Goal: Understand process/instructions

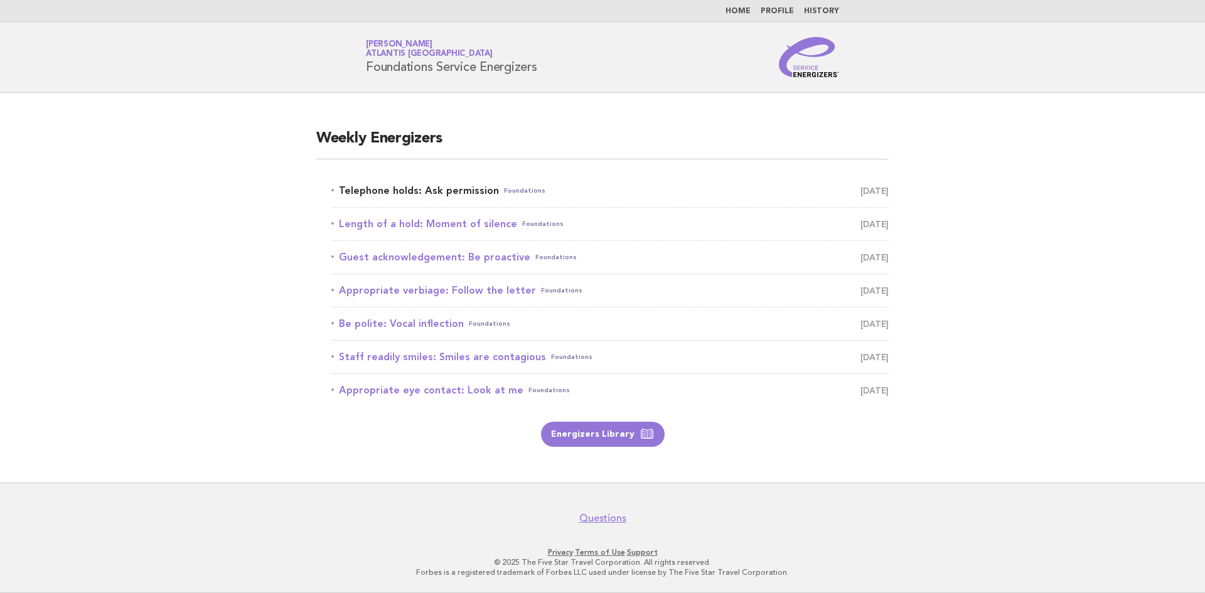
click at [422, 193] on link "Telephone holds: Ask permission Foundations [DATE]" at bounding box center [609, 191] width 557 height 18
click at [594, 430] on link "Energizers Library" at bounding box center [603, 434] width 124 height 25
click at [440, 193] on link "Telephone holds: Ask permission Foundations [DATE]" at bounding box center [609, 191] width 557 height 18
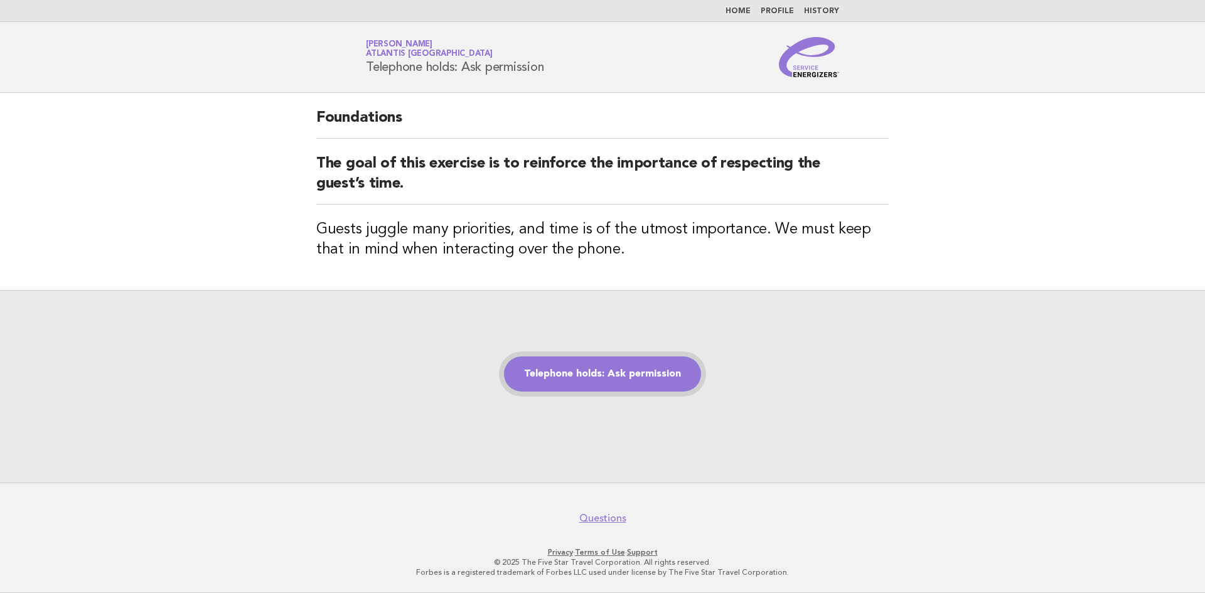
click at [654, 378] on link "Telephone holds: Ask permission" at bounding box center [602, 373] width 197 height 35
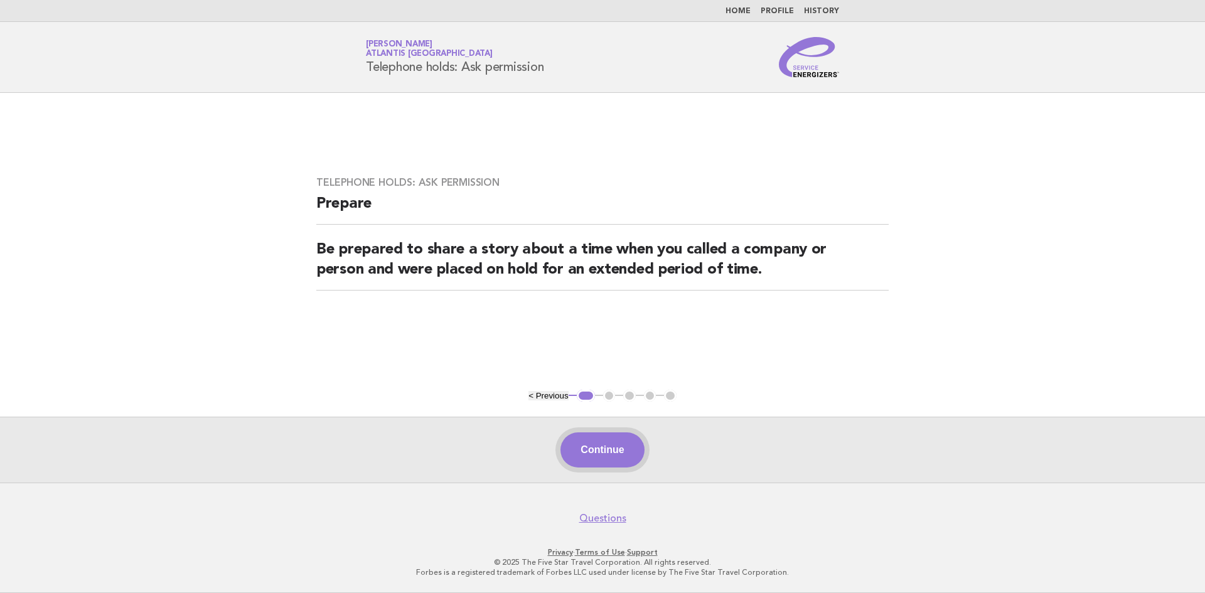
click at [610, 447] on button "Continue" at bounding box center [601, 449] width 83 height 35
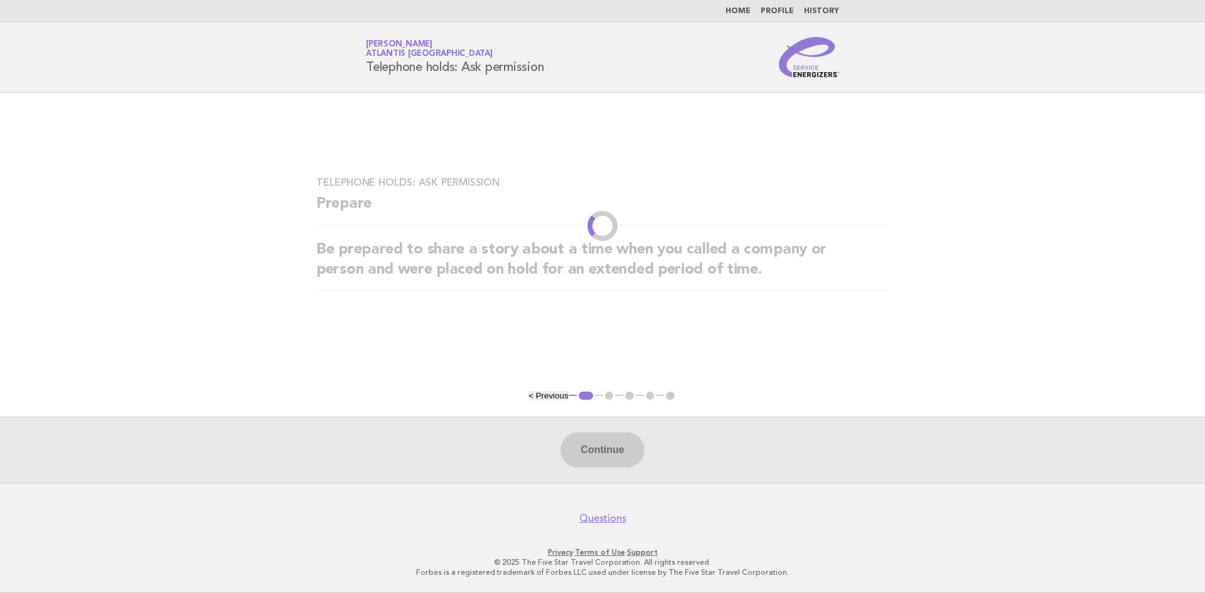
click at [610, 447] on div "Continue" at bounding box center [602, 450] width 1205 height 66
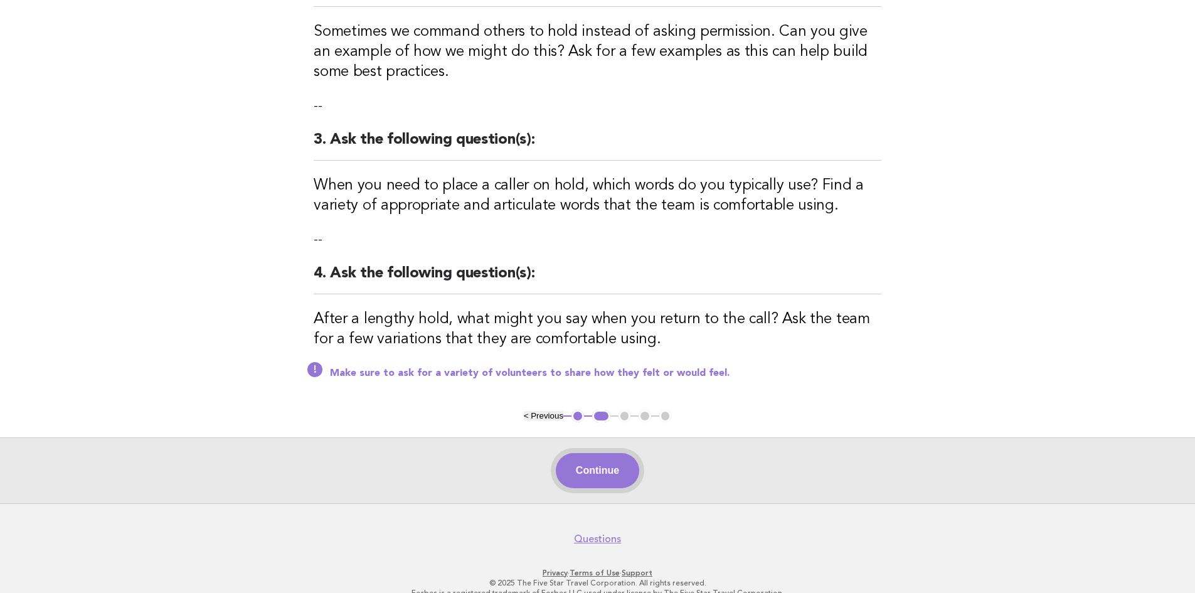
click at [615, 455] on button "Continue" at bounding box center [597, 470] width 83 height 35
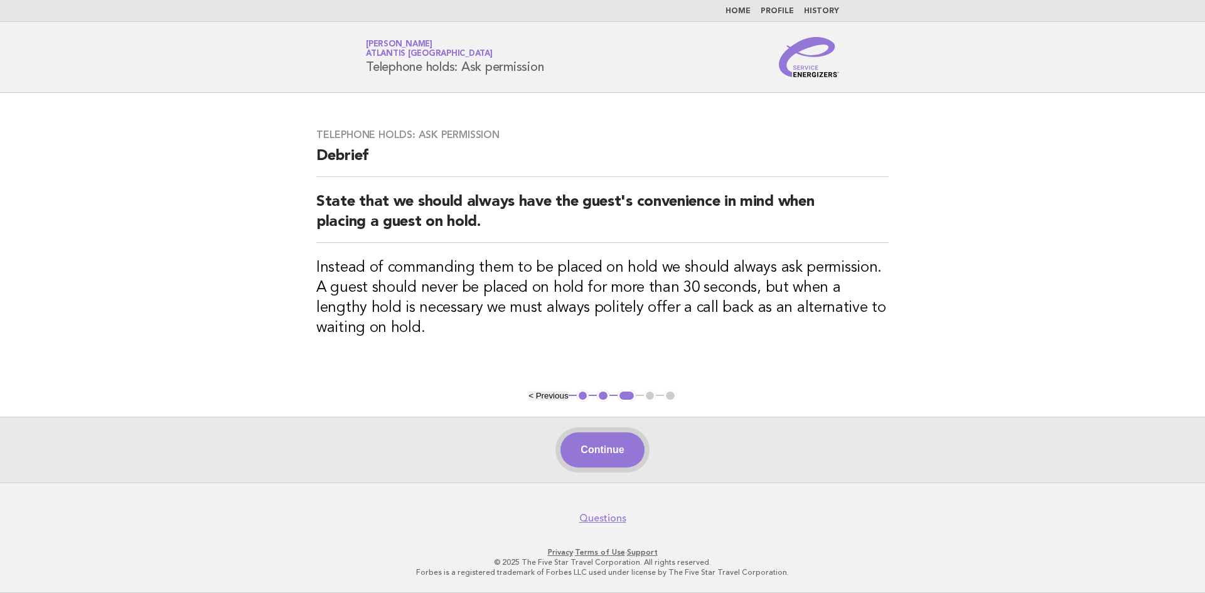
click at [613, 458] on button "Continue" at bounding box center [601, 449] width 83 height 35
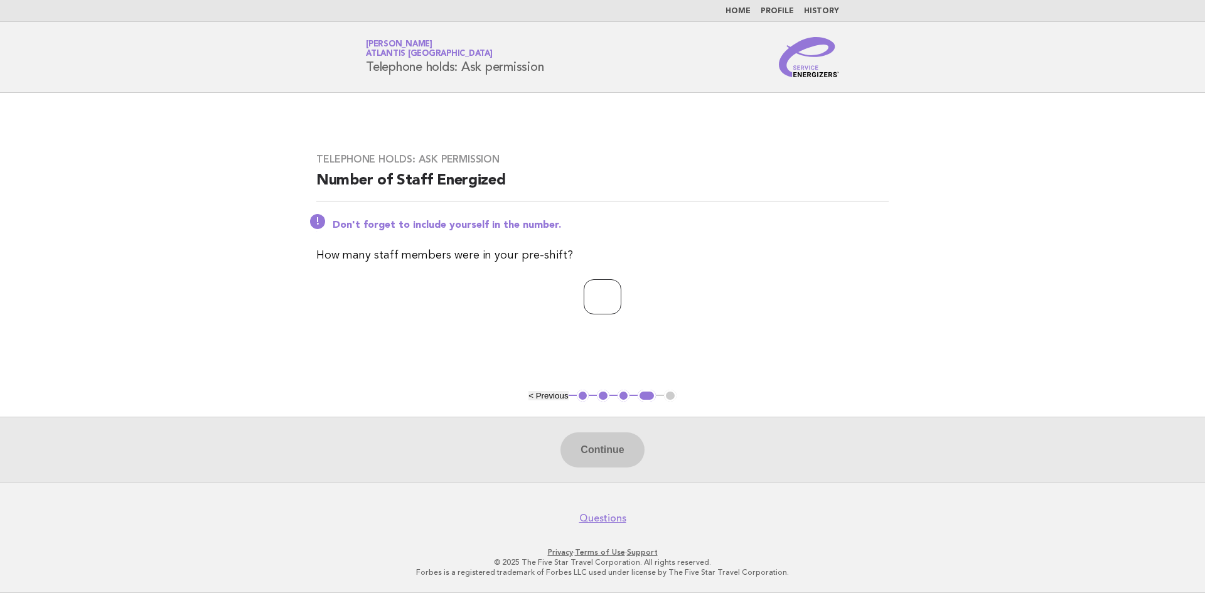
click at [592, 292] on input "number" at bounding box center [603, 296] width 38 height 35
type input "**"
click at [604, 457] on button "Continue" at bounding box center [601, 449] width 83 height 35
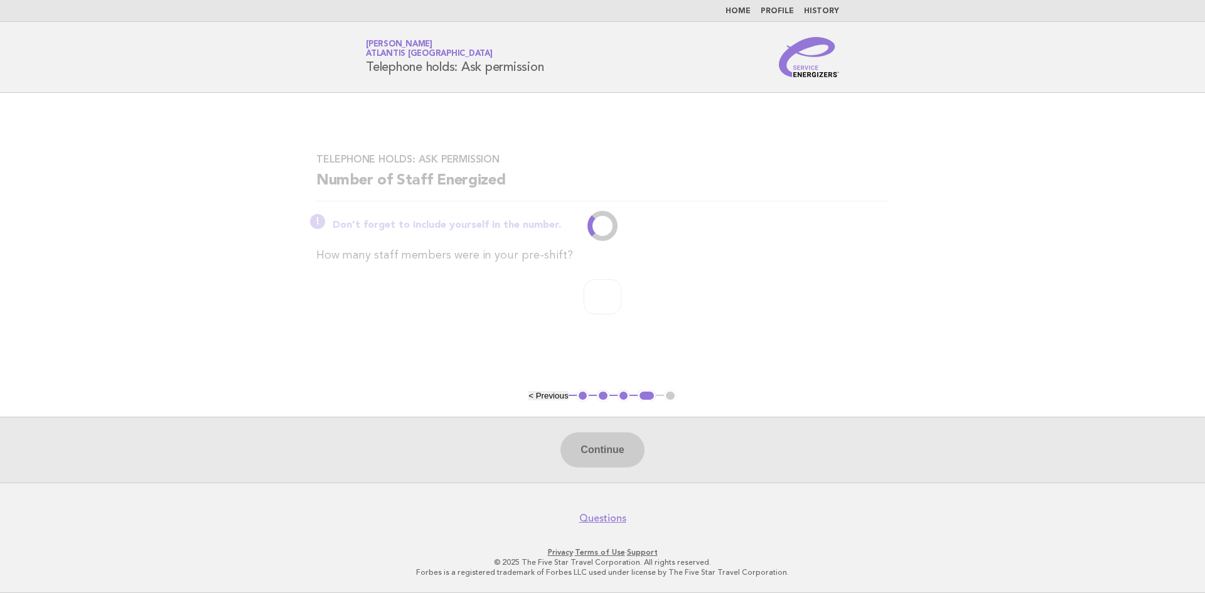
click at [804, 258] on p "How many staff members were in your pre-shift?" at bounding box center [602, 256] width 572 height 18
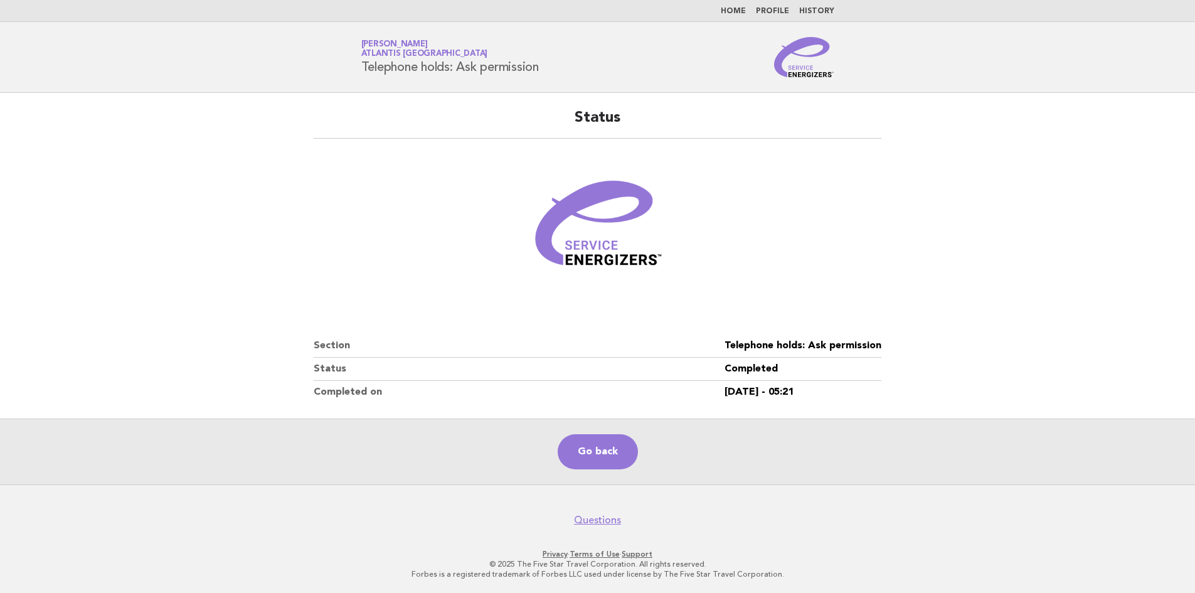
click at [896, 245] on div "Status Section Telephone holds: Ask permission Status Completed Completed on [D…" at bounding box center [598, 256] width 598 height 326
